Goal: Transaction & Acquisition: Purchase product/service

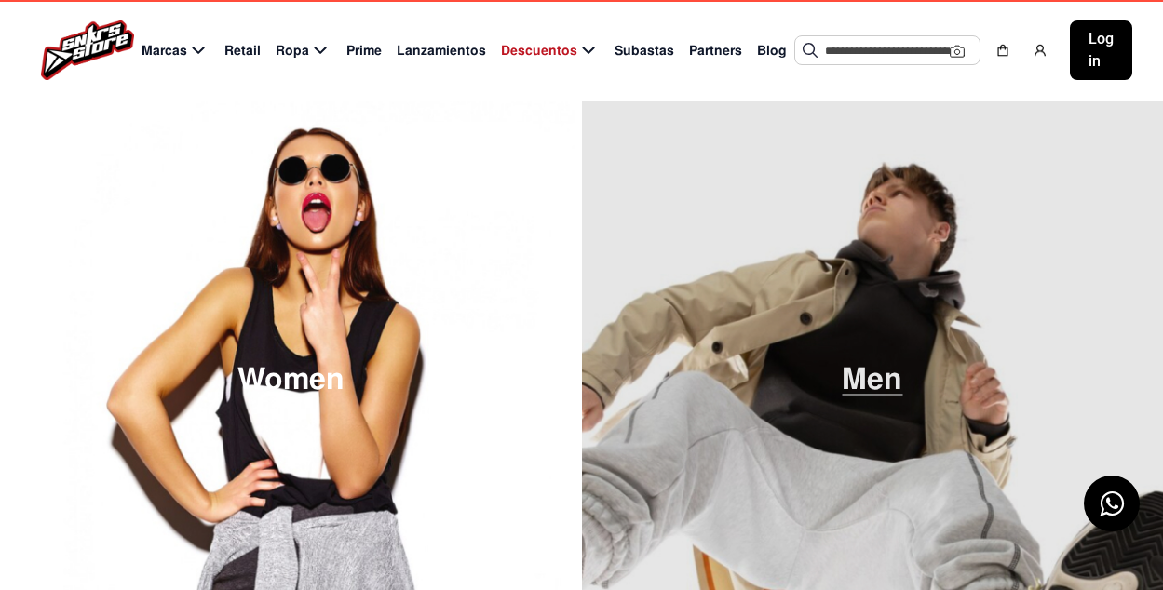
scroll to position [47, 0]
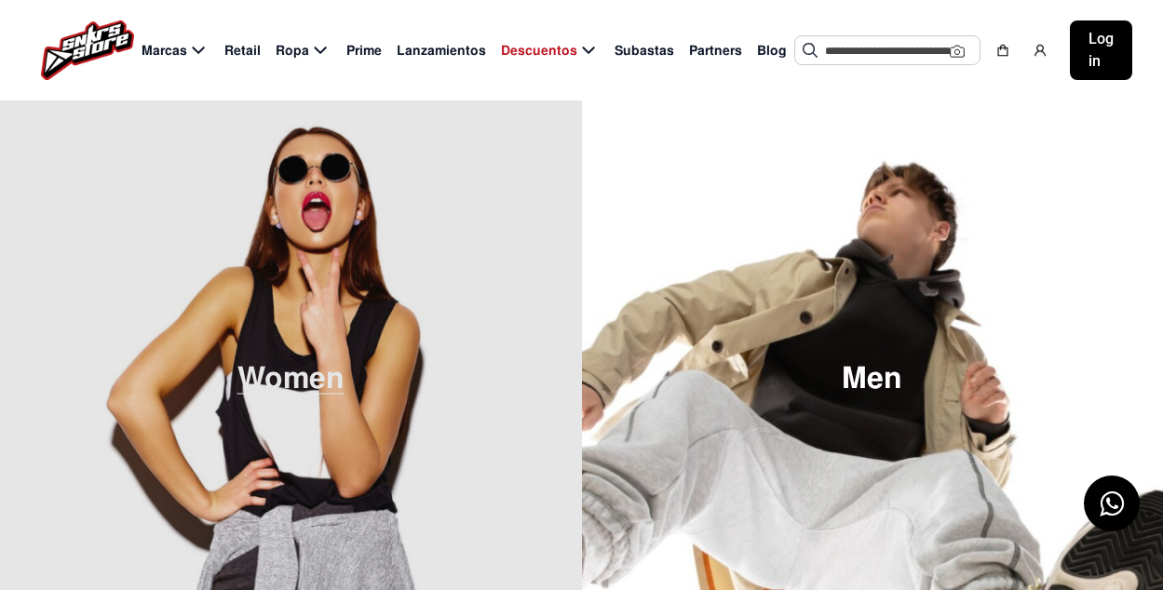
click at [324, 367] on span "Women" at bounding box center [290, 379] width 107 height 31
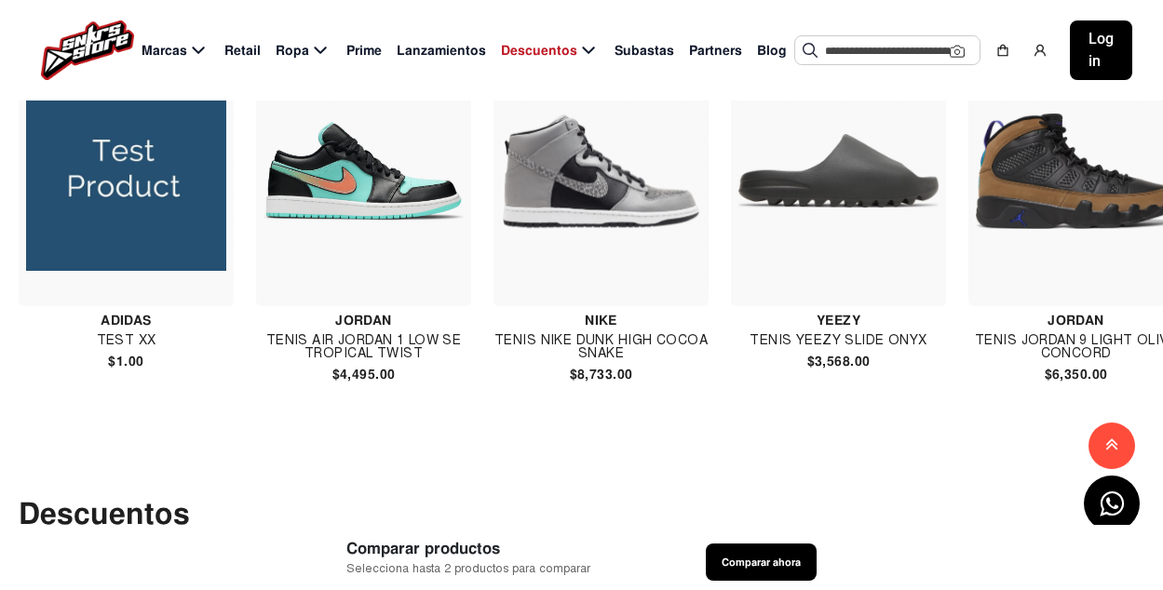
scroll to position [2870, 0]
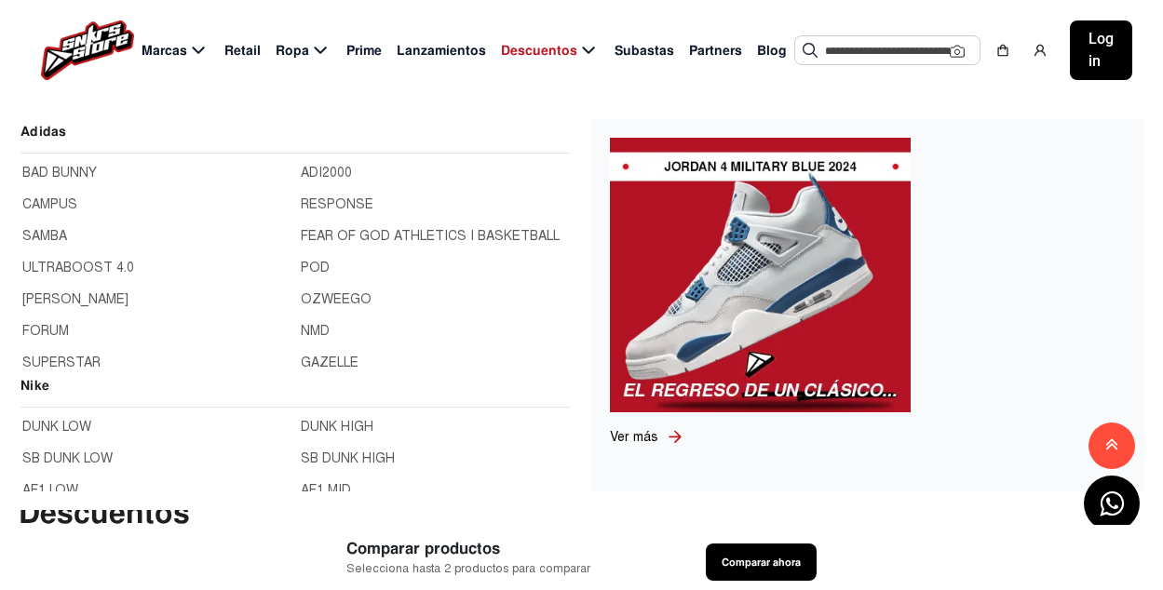
click at [183, 49] on span "Marcas" at bounding box center [165, 51] width 46 height 20
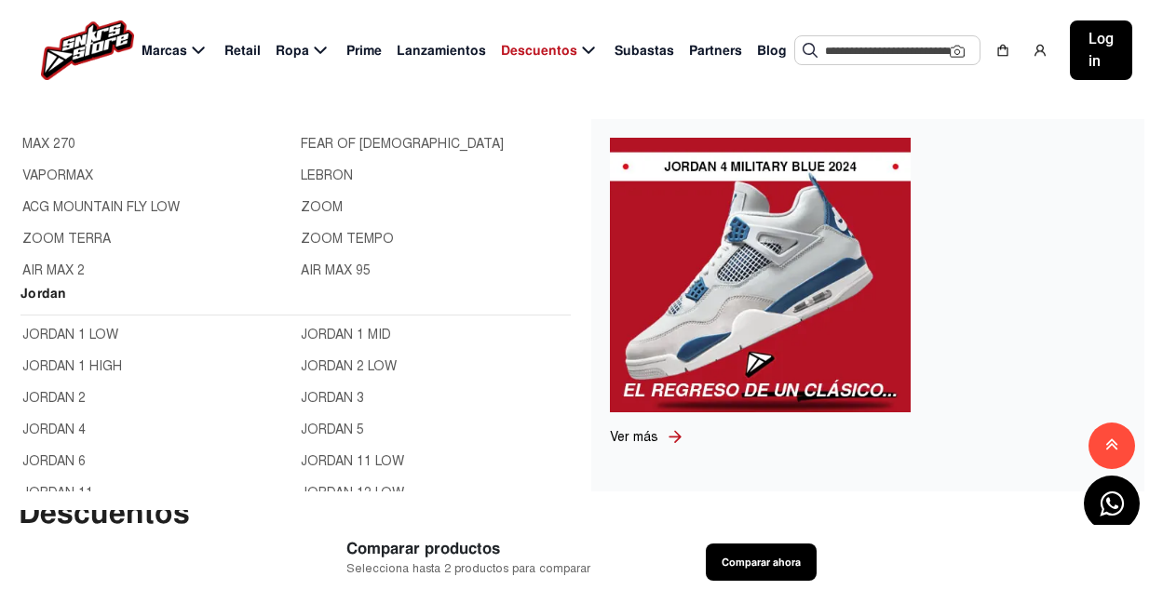
scroll to position [559, 0]
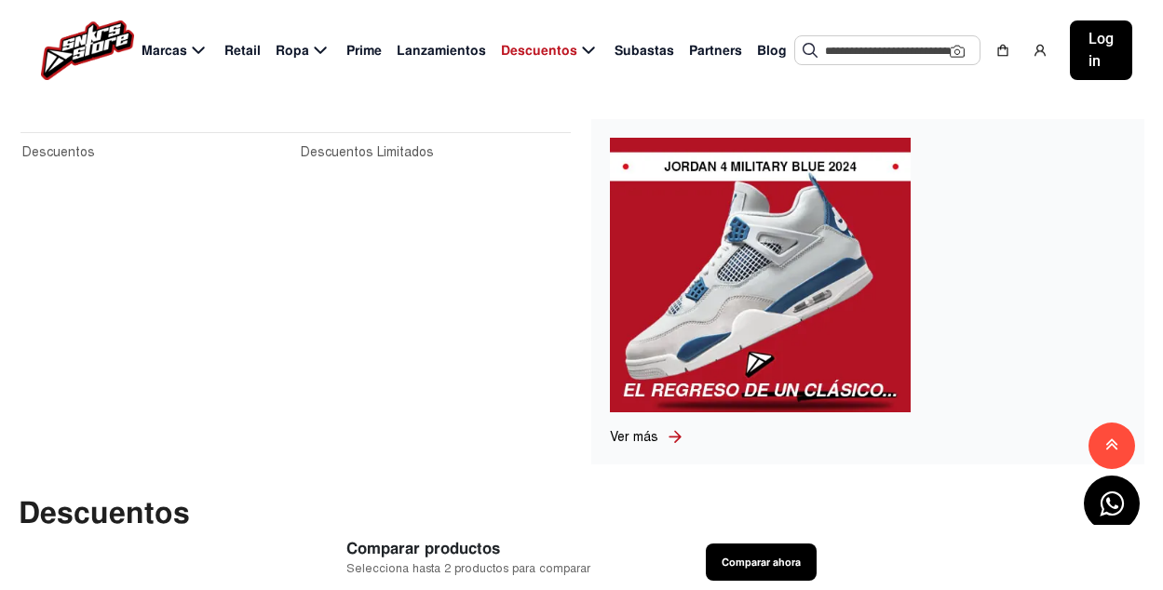
click at [582, 49] on icon at bounding box center [588, 50] width 12 height 7
click at [552, 53] on span "Descuentos" at bounding box center [539, 51] width 76 height 20
click at [88, 147] on link "Descuentos" at bounding box center [155, 152] width 267 height 20
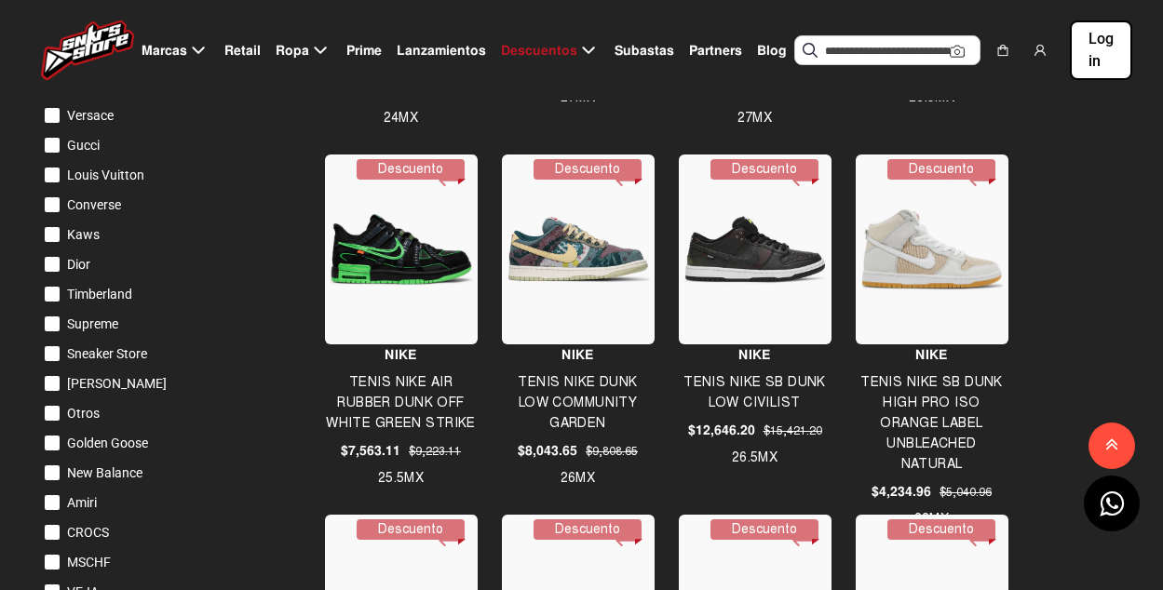
scroll to position [394, 0]
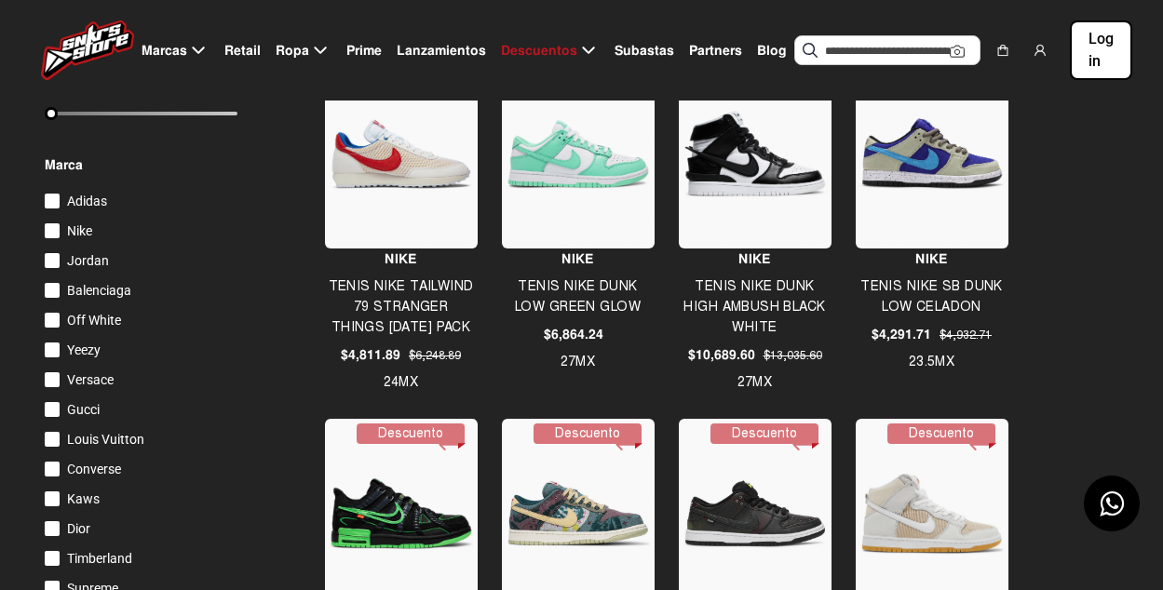
click at [917, 46] on input "text" at bounding box center [887, 50] width 125 height 28
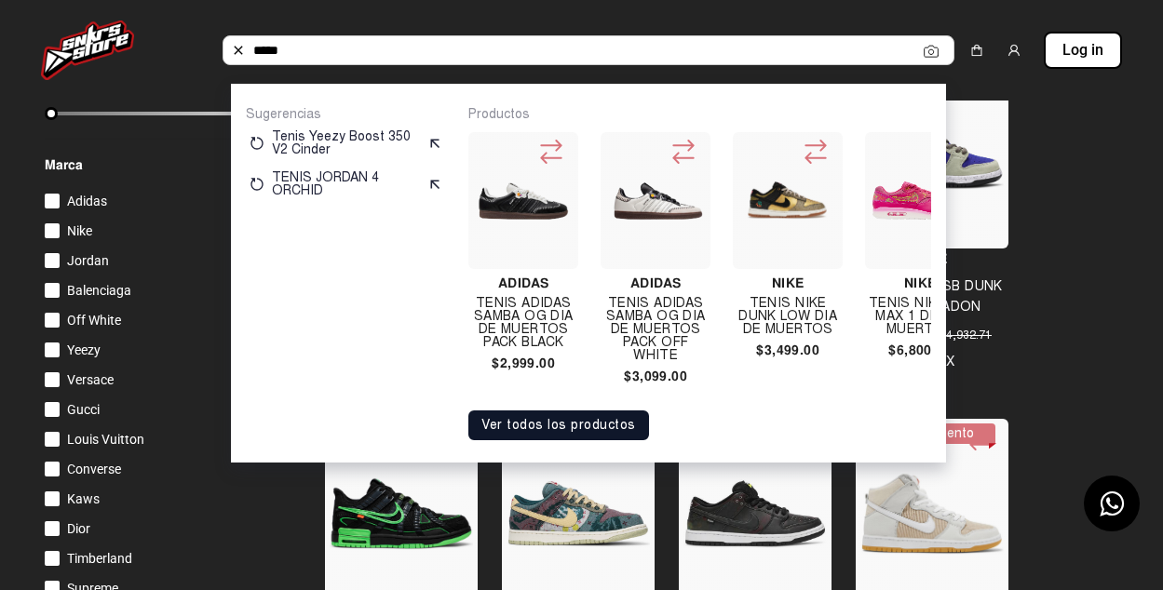
type input "*****"
click at [798, 49] on input "*****" at bounding box center [588, 50] width 670 height 28
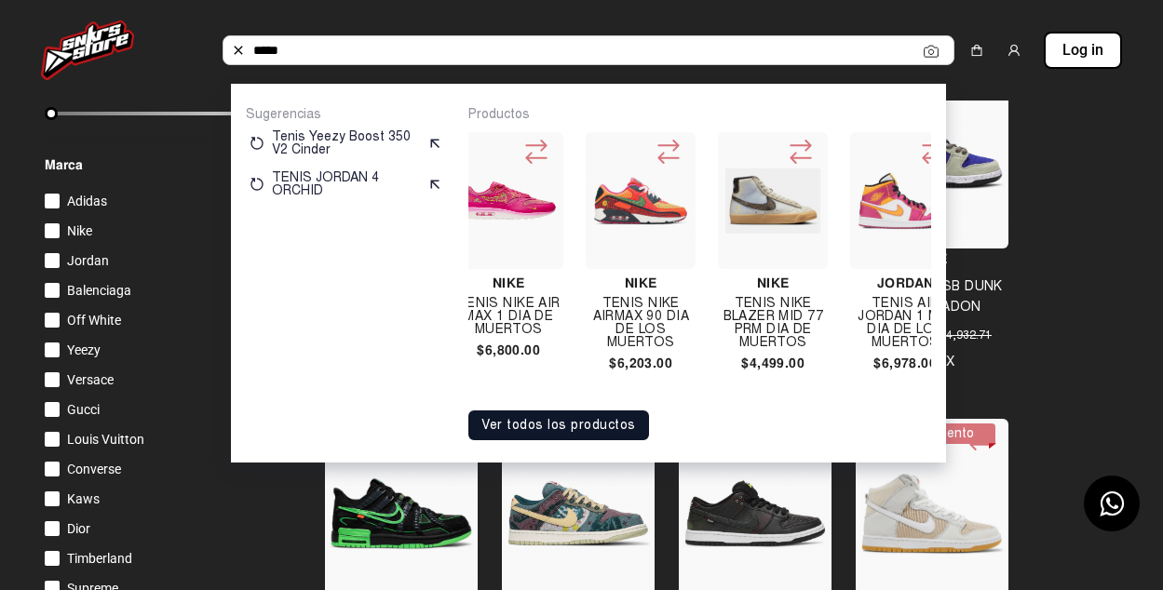
scroll to position [0, 573]
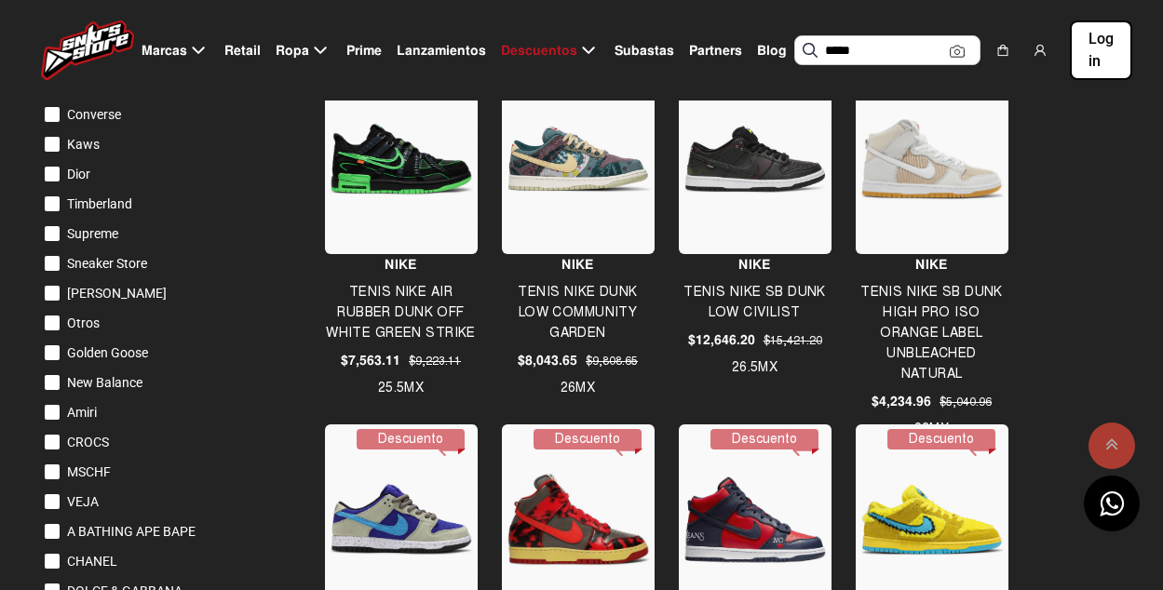
scroll to position [771, 0]
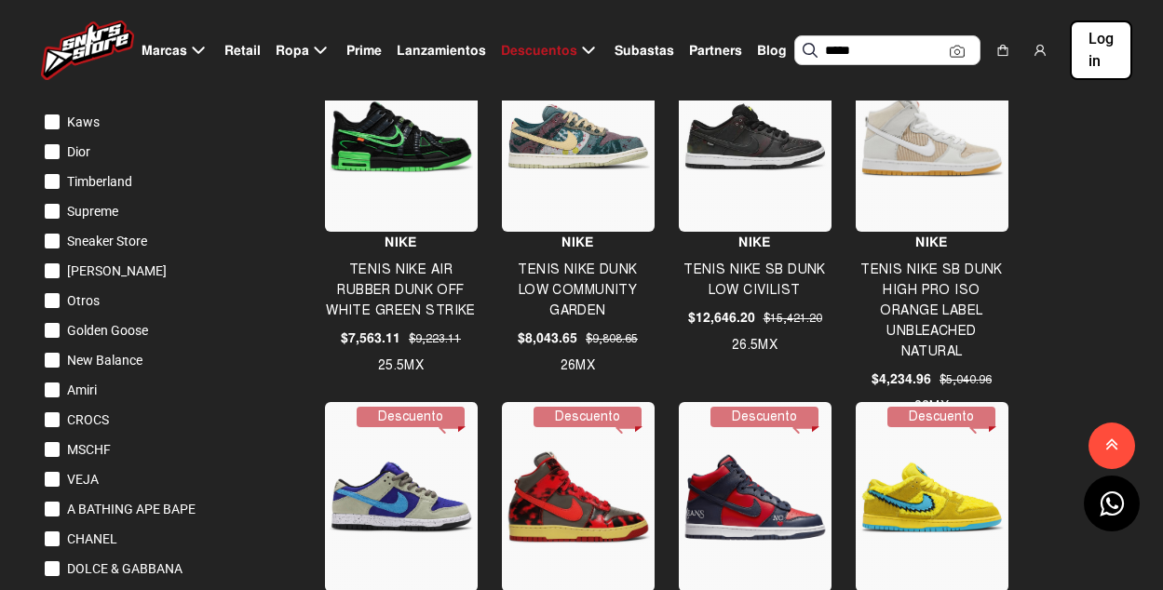
click at [948, 177] on img at bounding box center [931, 137] width 143 height 82
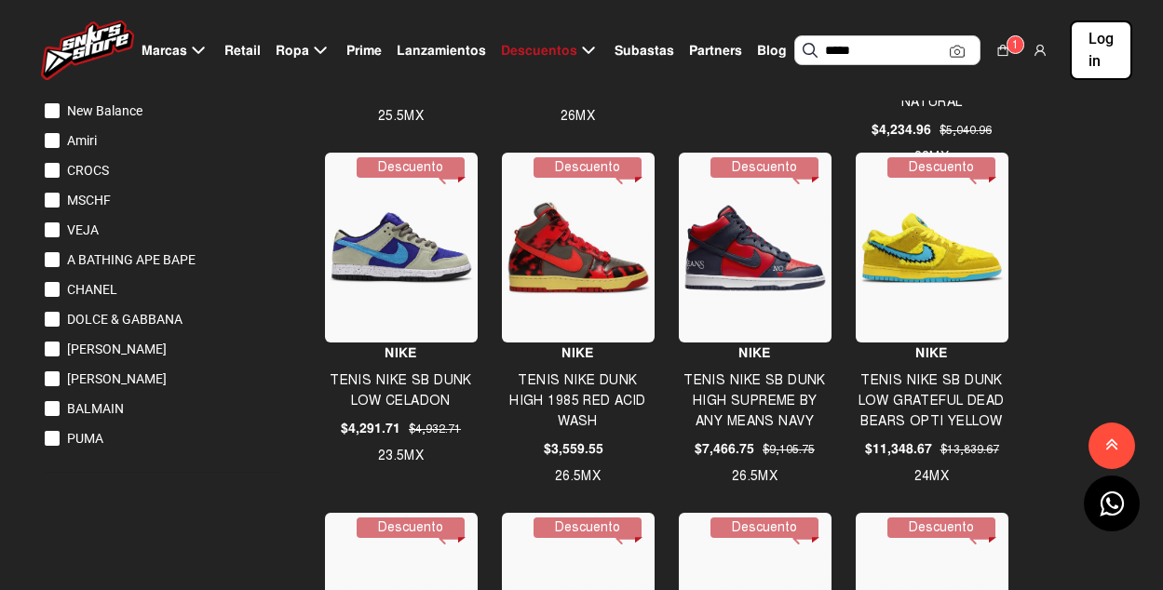
scroll to position [1023, 0]
